Goal: Navigation & Orientation: Find specific page/section

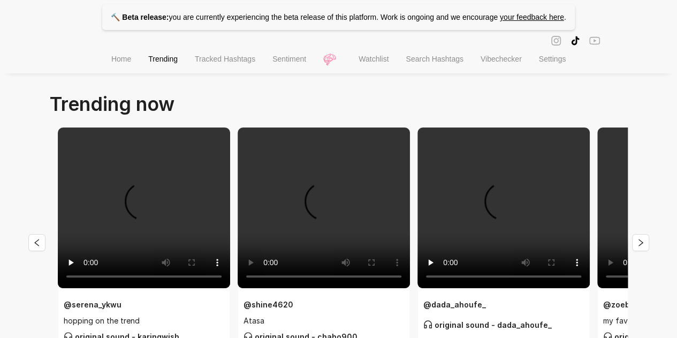
click at [505, 63] on span "Vibechecker" at bounding box center [500, 59] width 41 height 9
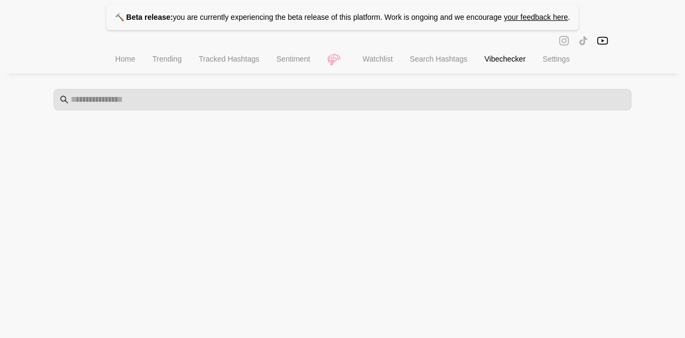
click at [156, 61] on span "Trending" at bounding box center [166, 59] width 29 height 9
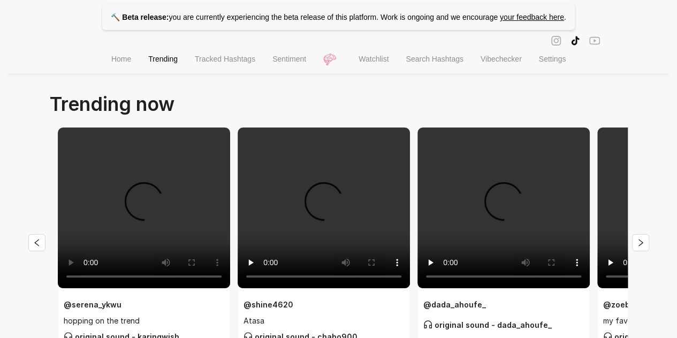
click at [236, 56] on span "Tracked Hashtags" at bounding box center [225, 59] width 60 height 9
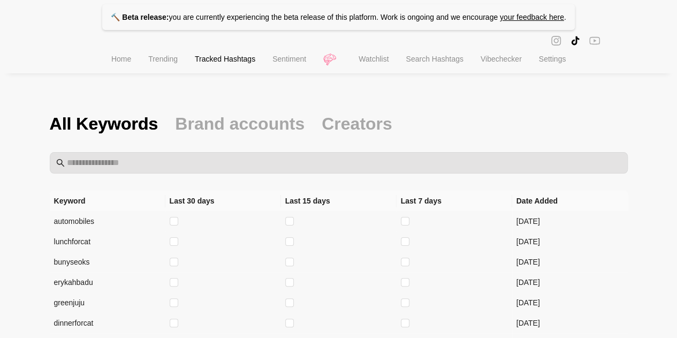
click at [0, 182] on div "🔨 Beta release: you are currently experiencing the beta release of this platfor…" at bounding box center [338, 241] width 677 height 483
click at [293, 59] on span "Sentiment" at bounding box center [289, 59] width 34 height 9
